Goal: Task Accomplishment & Management: Complete application form

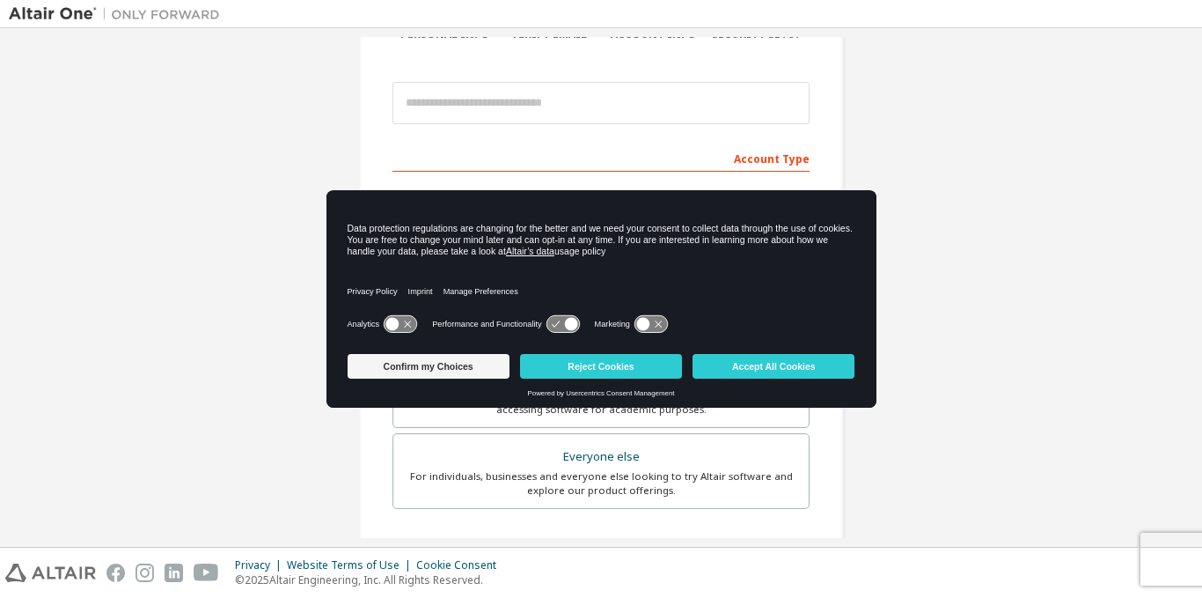
scroll to position [174, 0]
click at [716, 363] on button "Accept All Cookies" at bounding box center [774, 366] width 162 height 25
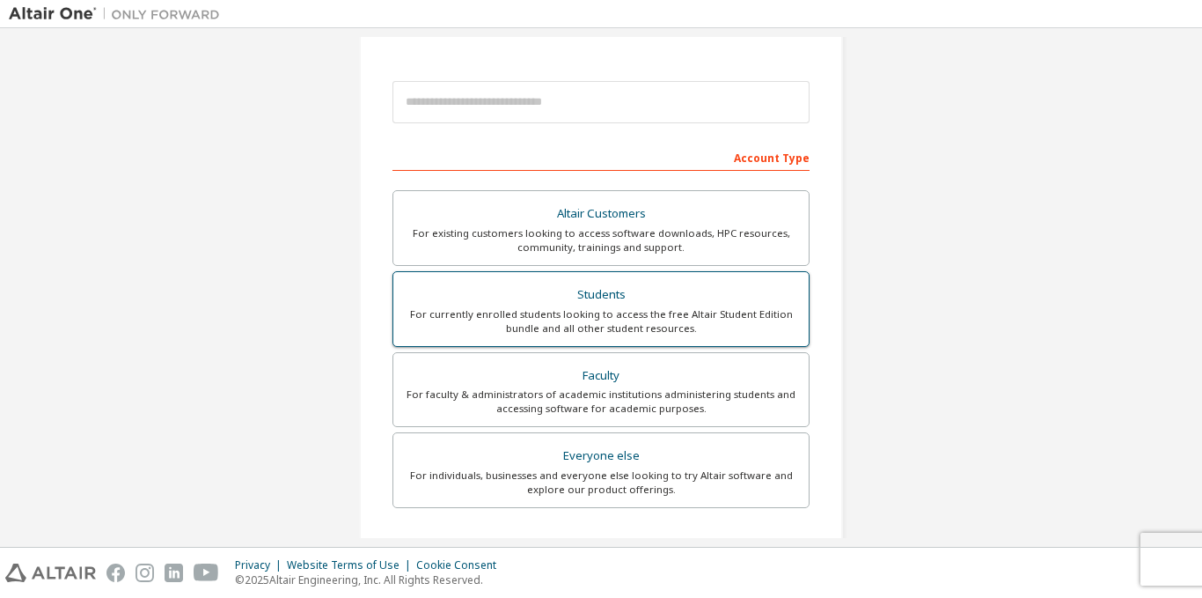
click at [632, 303] on div "Students" at bounding box center [601, 295] width 394 height 25
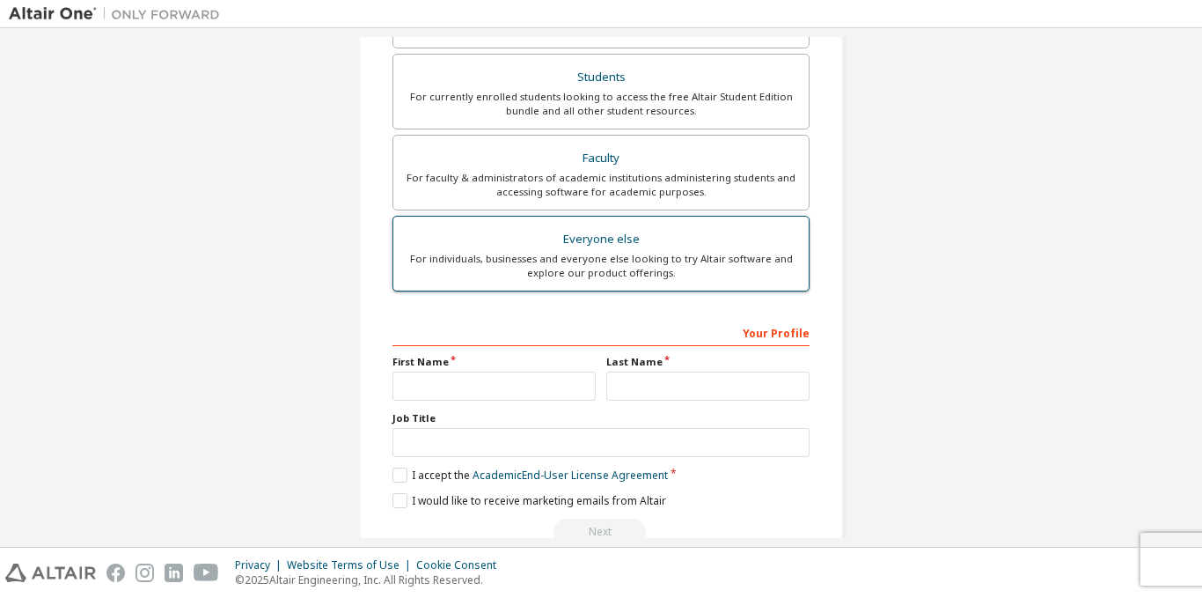
scroll to position [437, 0]
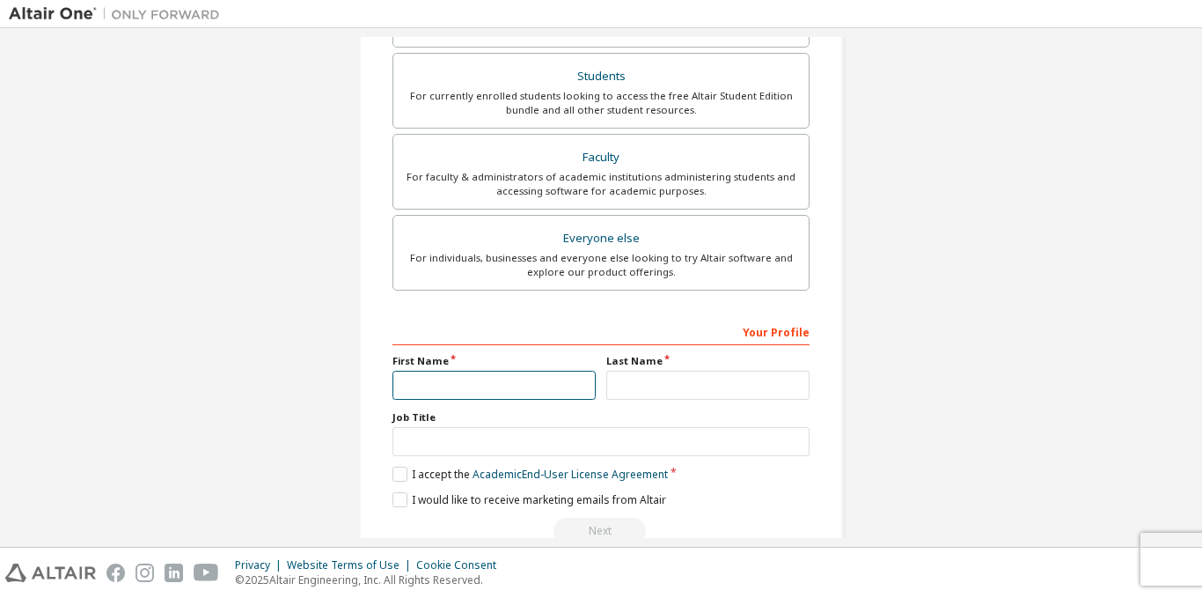
click at [536, 386] on input "text" at bounding box center [494, 385] width 203 height 29
type input "******"
click at [681, 393] on input "text" at bounding box center [707, 385] width 203 height 29
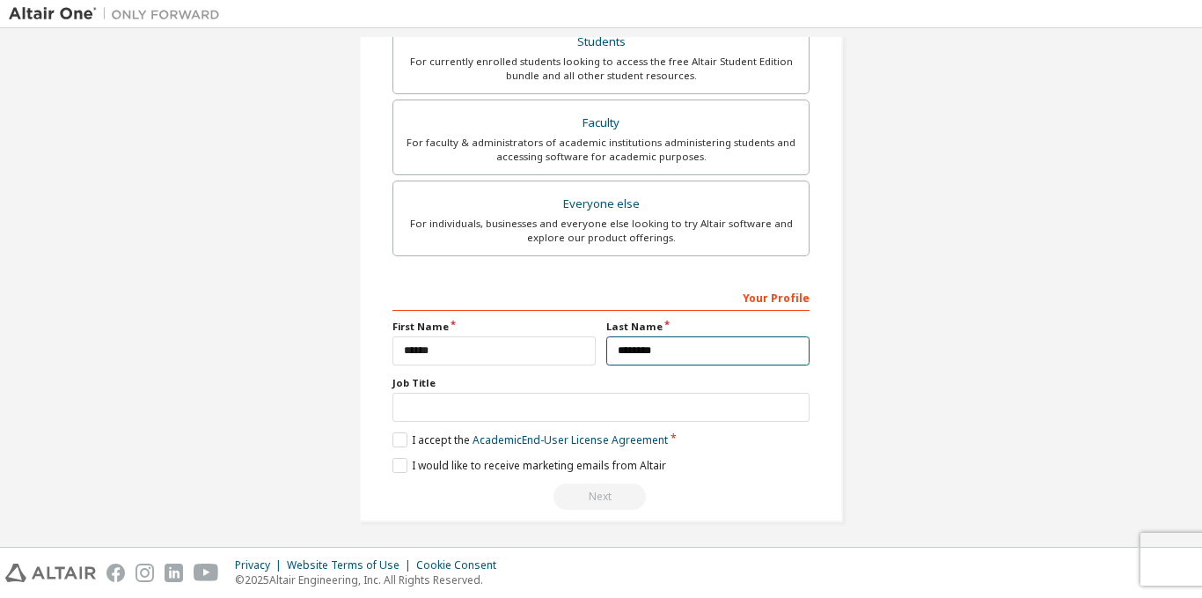
scroll to position [477, 0]
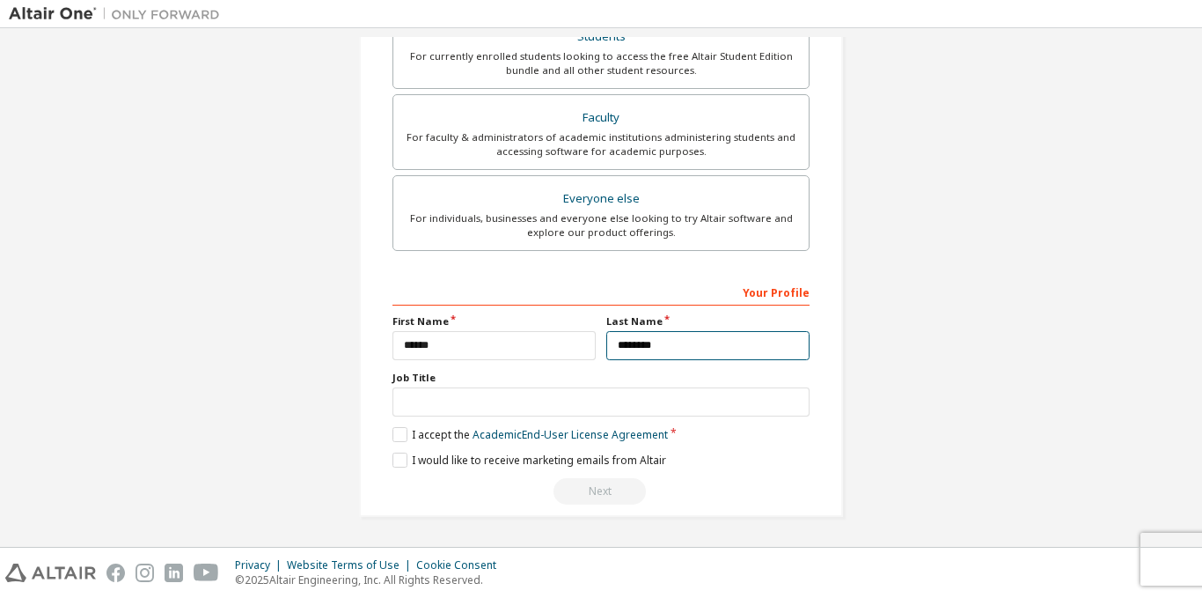
type input "********"
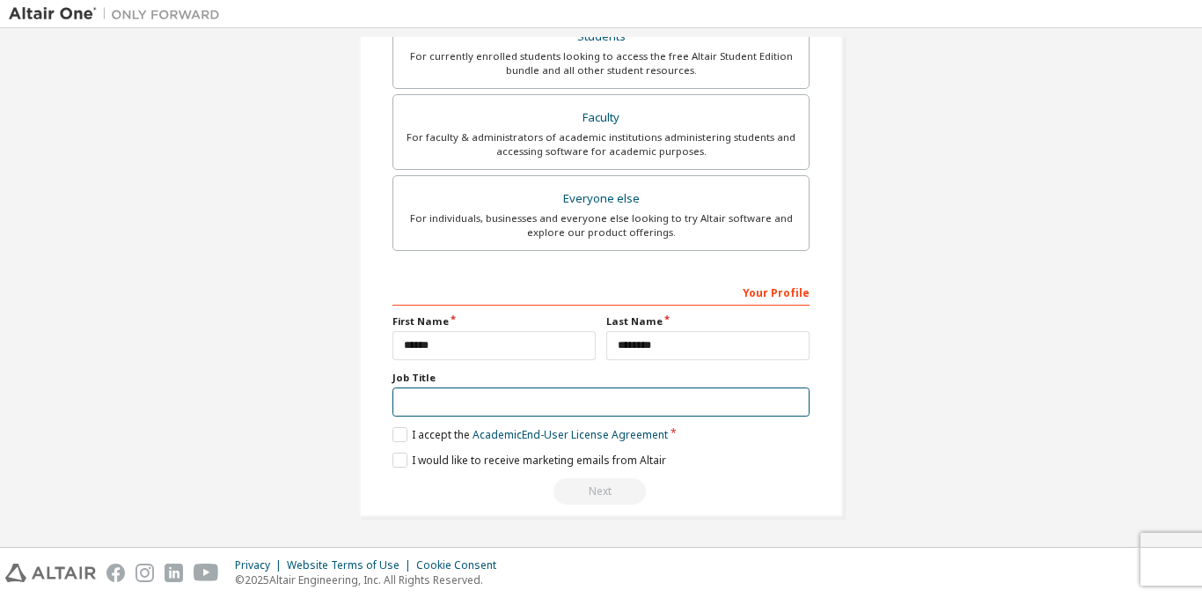
click at [521, 399] on input "text" at bounding box center [601, 401] width 417 height 29
click at [399, 434] on label "I accept the Academic End-User License Agreement" at bounding box center [531, 434] width 276 height 15
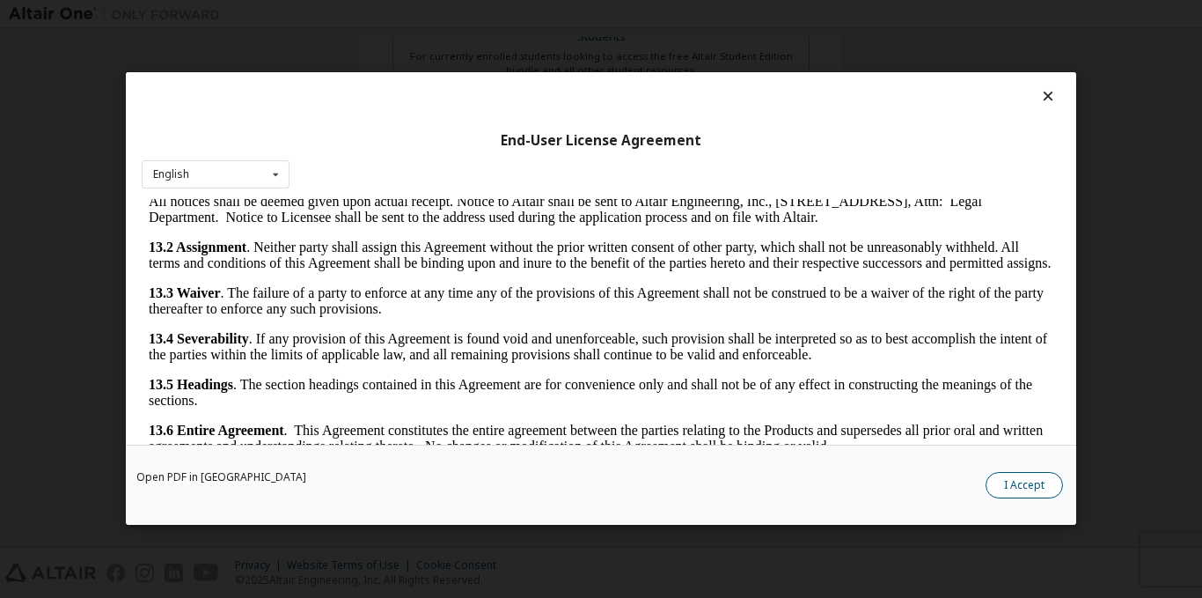
scroll to position [2905, 0]
click at [1007, 489] on button "I Accept" at bounding box center [1024, 486] width 77 height 26
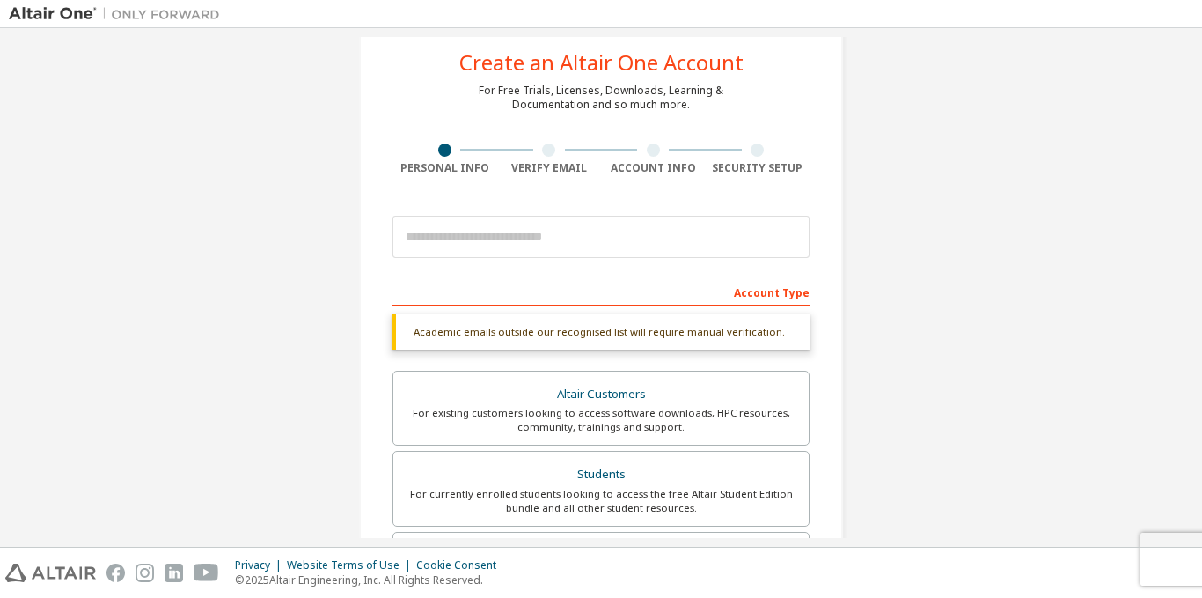
scroll to position [39, 0]
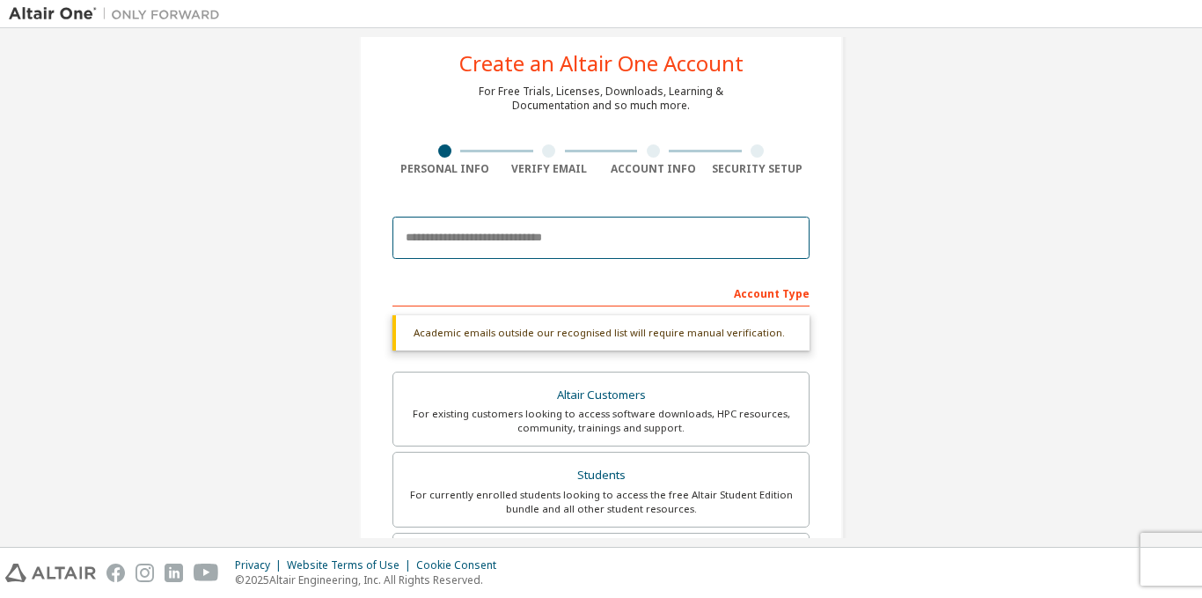
click at [504, 228] on input "email" at bounding box center [601, 238] width 417 height 42
type input "**********"
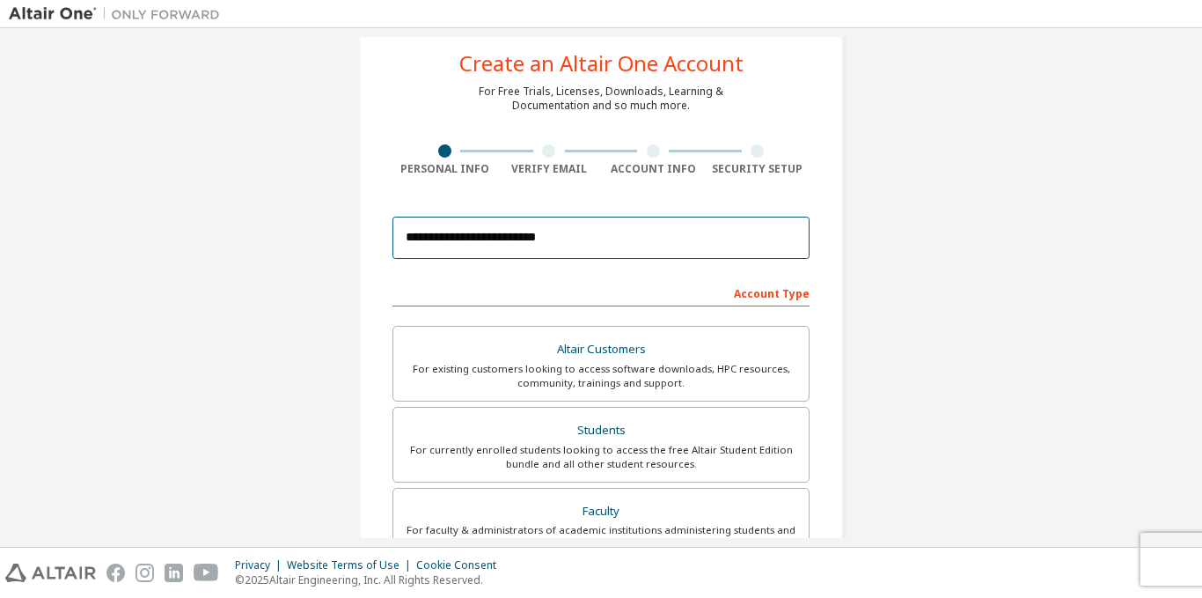
click at [562, 231] on input "**********" at bounding box center [601, 238] width 417 height 42
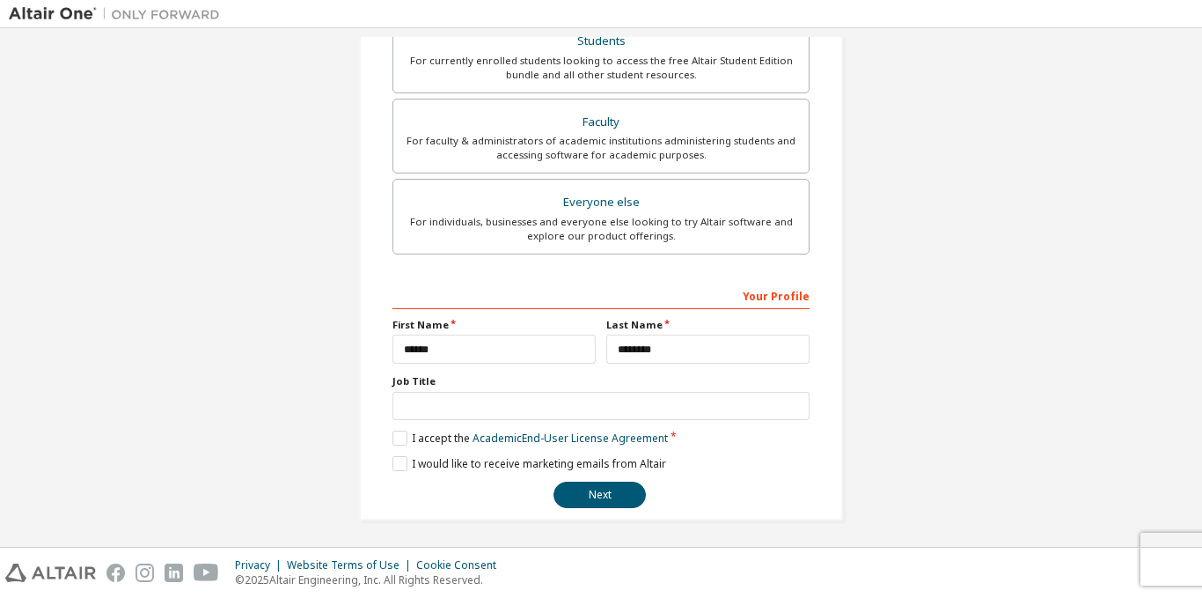
scroll to position [431, 0]
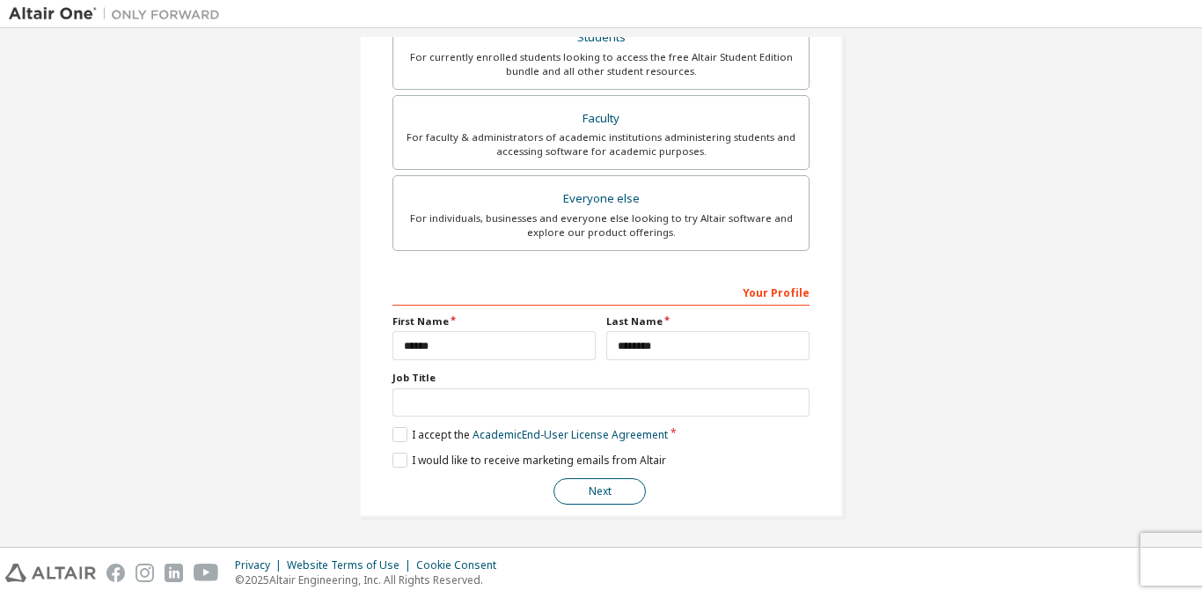
click at [625, 489] on button "Next" at bounding box center [600, 491] width 92 height 26
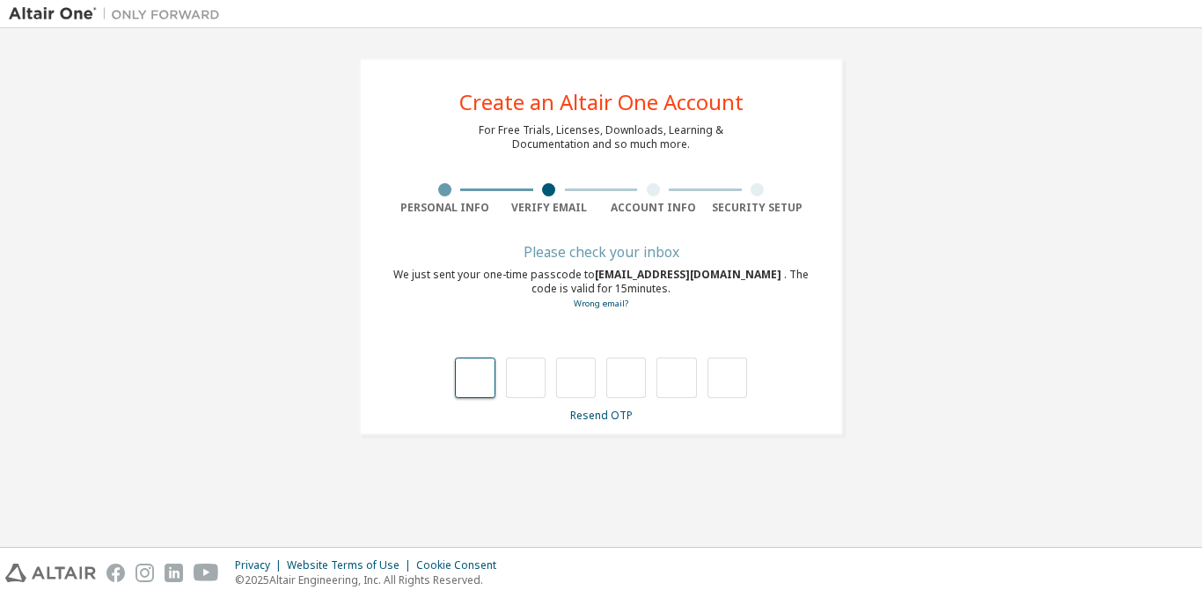
type input "*"
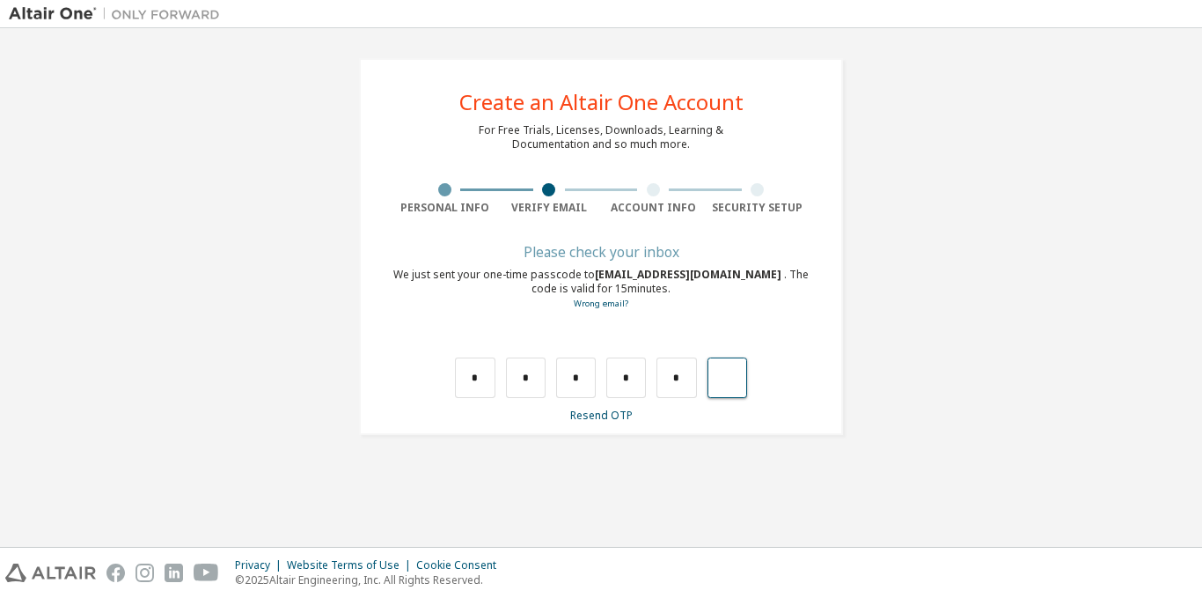
type input "*"
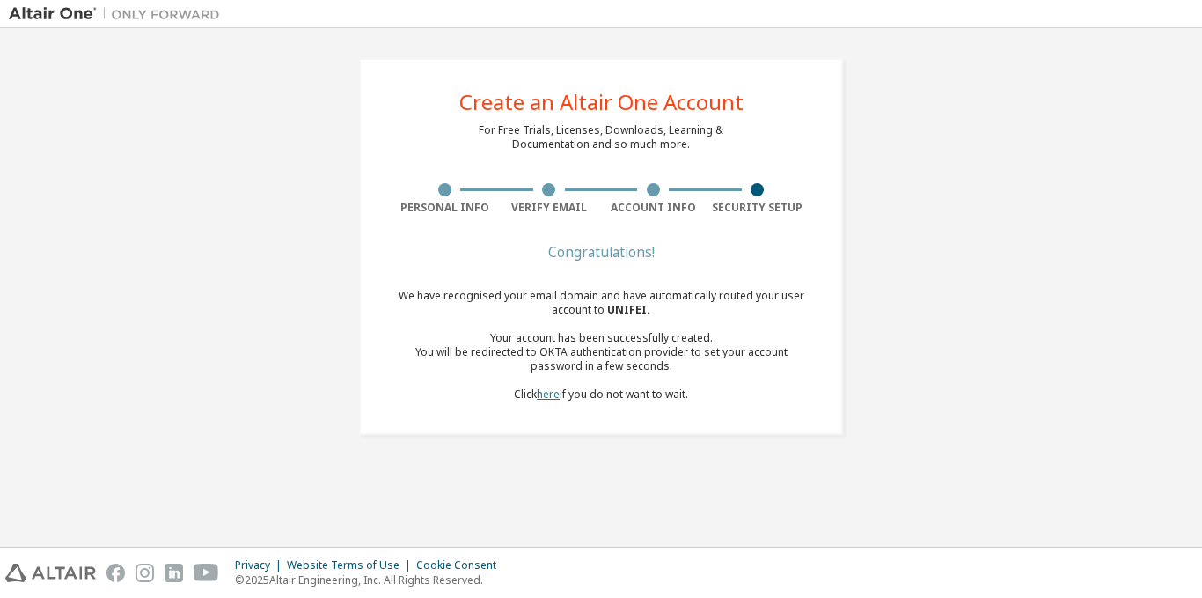
click at [553, 394] on link "here" at bounding box center [548, 393] width 23 height 15
